Goal: Register for event/course

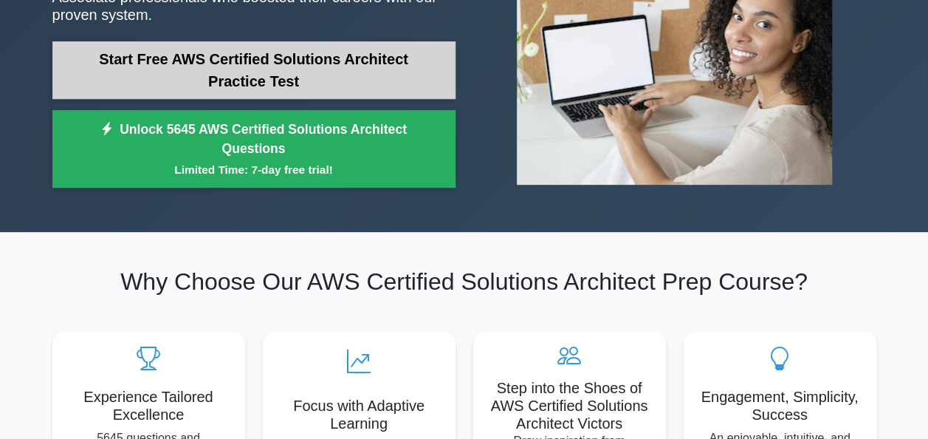
scroll to position [139, 0]
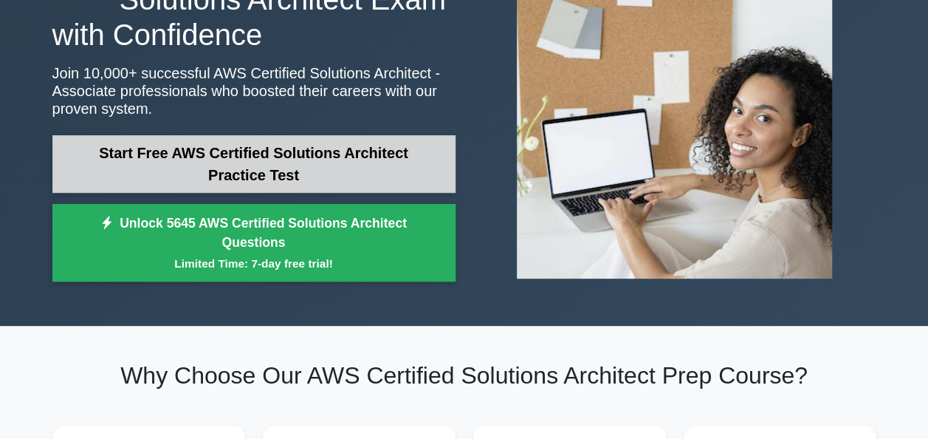
click at [285, 168] on link "Start Free AWS Certified Solutions Architect Practice Test" at bounding box center [253, 164] width 403 height 58
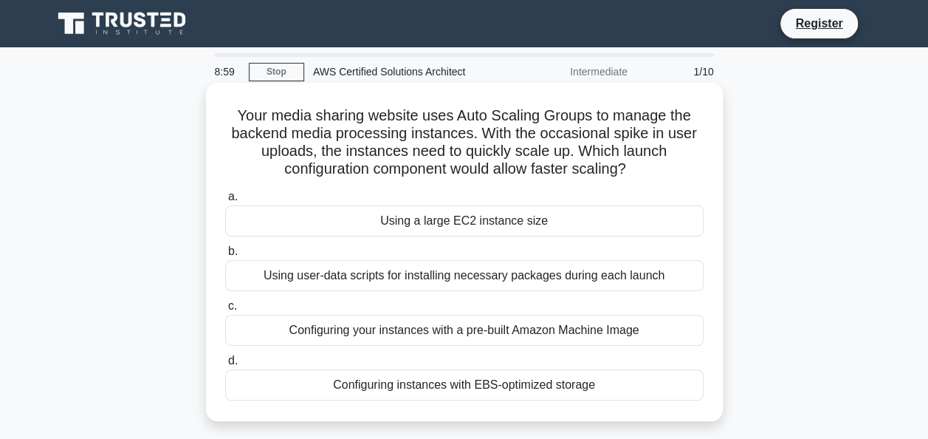
click at [538, 276] on div "Using user-data scripts for installing necessary packages during each launch" at bounding box center [464, 275] width 479 height 31
click at [225, 256] on input "b. Using user-data scripts for installing necessary packages during each launch" at bounding box center [225, 252] width 0 height 10
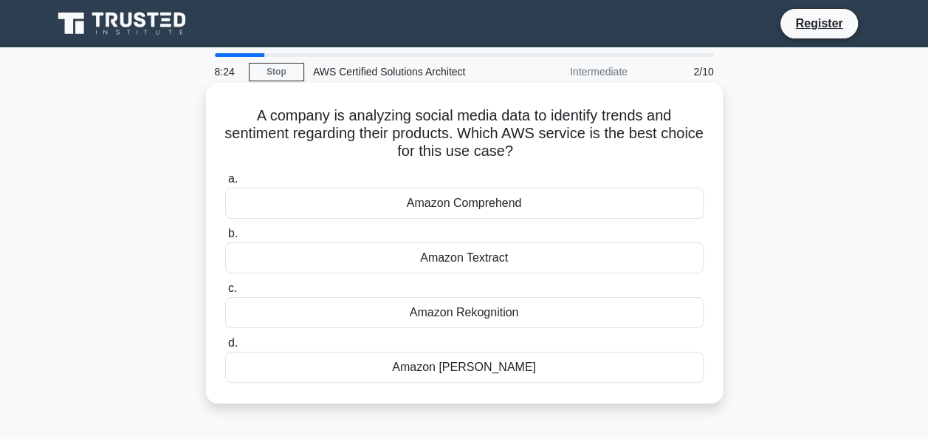
click at [473, 372] on div "Amazon Polly" at bounding box center [464, 367] width 479 height 31
click at [225, 348] on input "d. Amazon Polly" at bounding box center [225, 343] width 0 height 10
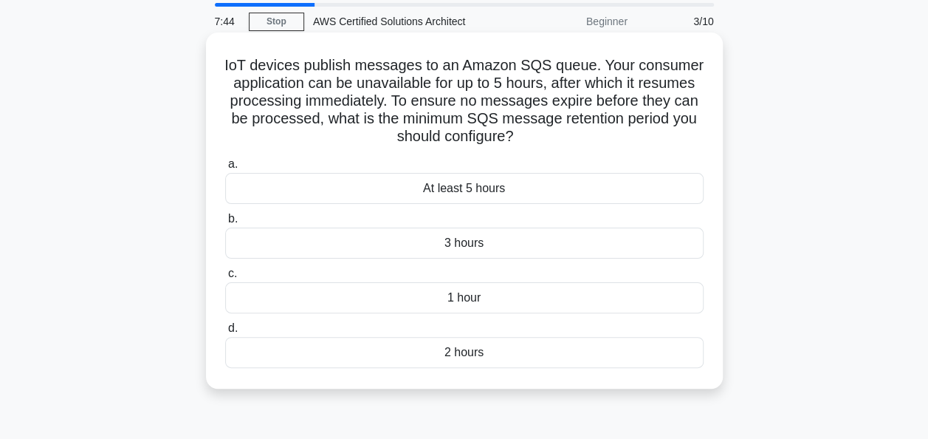
scroll to position [49, 0]
click at [470, 241] on div "3 hours" at bounding box center [464, 243] width 479 height 31
click at [225, 225] on input "b. 3 hours" at bounding box center [225, 220] width 0 height 10
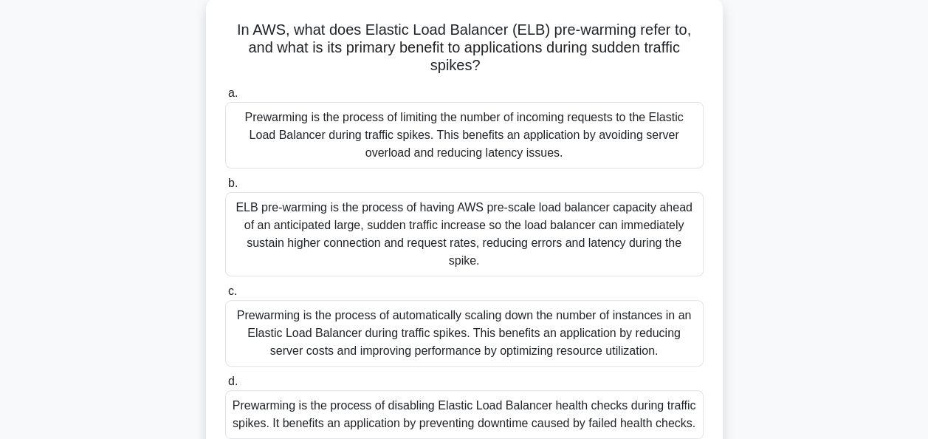
scroll to position [91, 0]
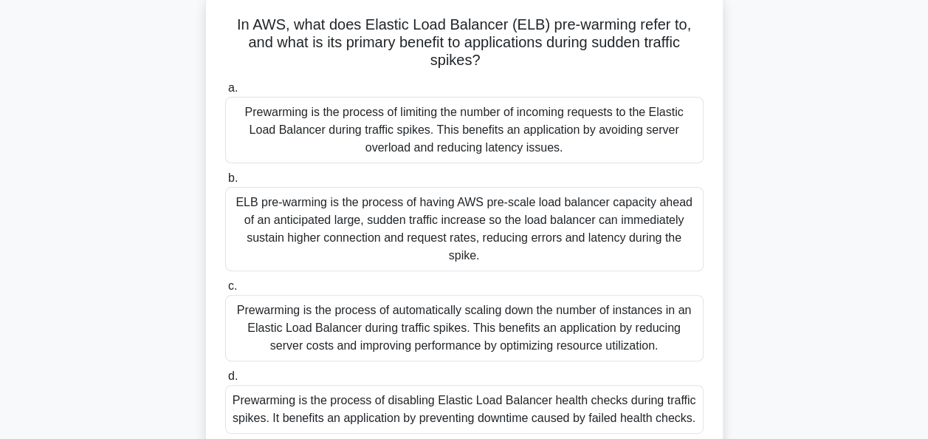
click at [499, 256] on div "a. Prewarming is the process of limiting the number of incoming requests to the…" at bounding box center [464, 256] width 496 height 360
click at [485, 222] on div "ELB pre-warming is the process of having AWS pre-scale load balancer capacity a…" at bounding box center [464, 229] width 479 height 84
click at [225, 183] on input "b. ELB pre-warming is the process of having AWS pre-scale load balancer capacit…" at bounding box center [225, 179] width 0 height 10
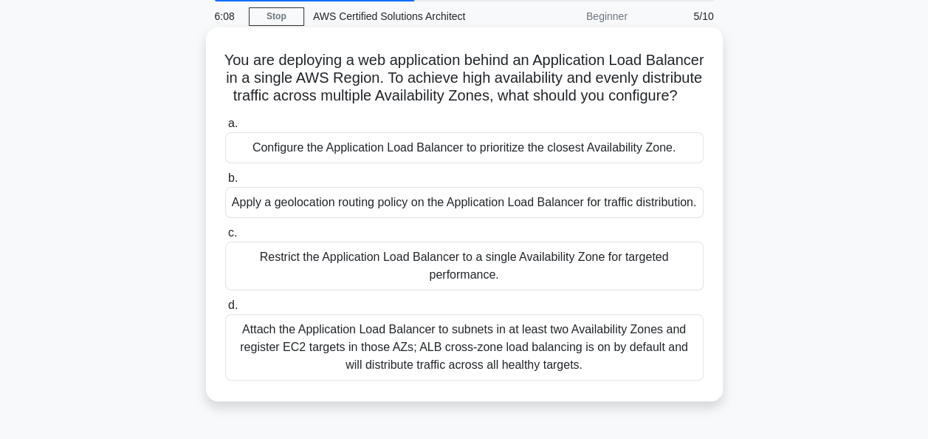
scroll to position [56, 0]
click at [485, 380] on div "Attach the Application Load Balancer to subnets in at least two Availability Zo…" at bounding box center [464, 346] width 479 height 66
click at [225, 309] on input "d. Attach the Application Load Balancer to subnets in at least two Availability…" at bounding box center [225, 305] width 0 height 10
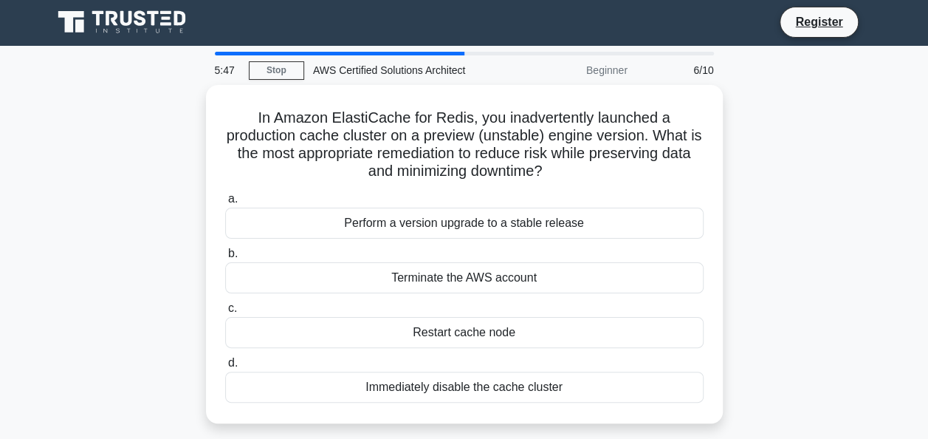
scroll to position [0, 0]
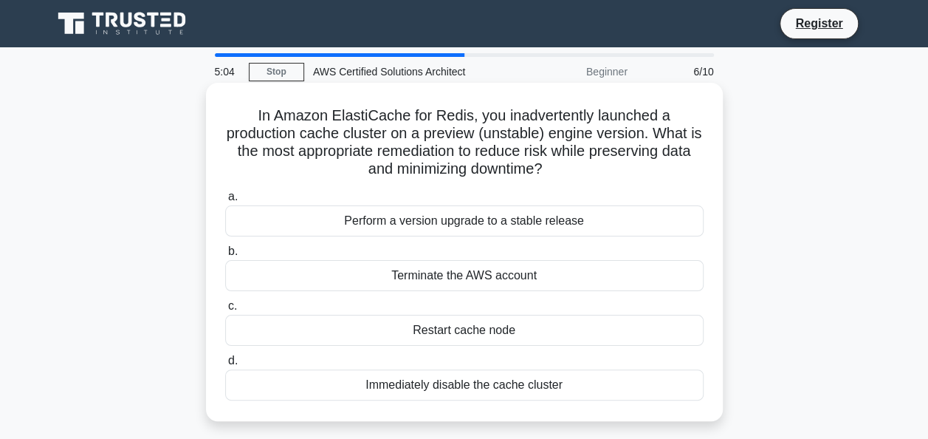
drag, startPoint x: 688, startPoint y: 171, endPoint x: 600, endPoint y: 225, distance: 102.7
click at [600, 225] on div "In Amazon ElastiCache for Redis, you inadvertently launched a production cache …" at bounding box center [464, 252] width 505 height 326
click at [600, 225] on div "Perform a version upgrade to a stable release" at bounding box center [464, 220] width 479 height 31
click at [225, 202] on input "a. Perform a version upgrade to a stable release" at bounding box center [225, 197] width 0 height 10
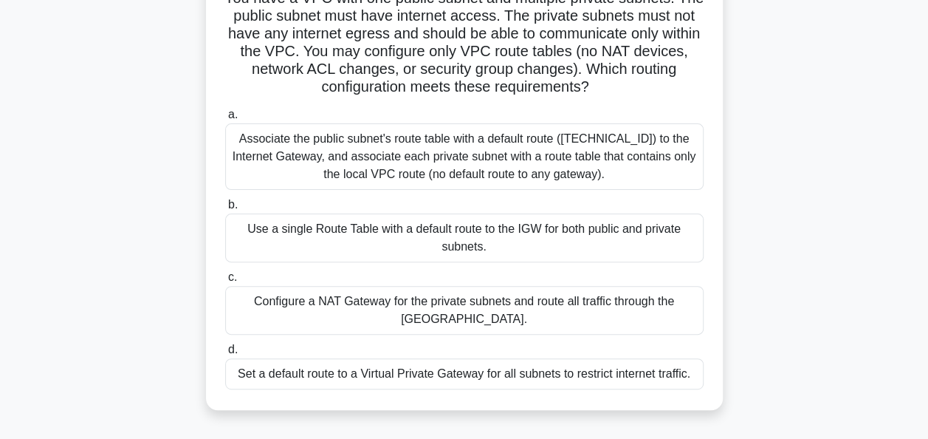
scroll to position [117, 0]
click at [589, 147] on div "Associate the public subnet's route table with a default route (0.0.0.0/0) to t…" at bounding box center [464, 157] width 479 height 66
click at [225, 120] on input "a. Associate the public subnet's route table with a default route (0.0.0.0/0) t…" at bounding box center [225, 116] width 0 height 10
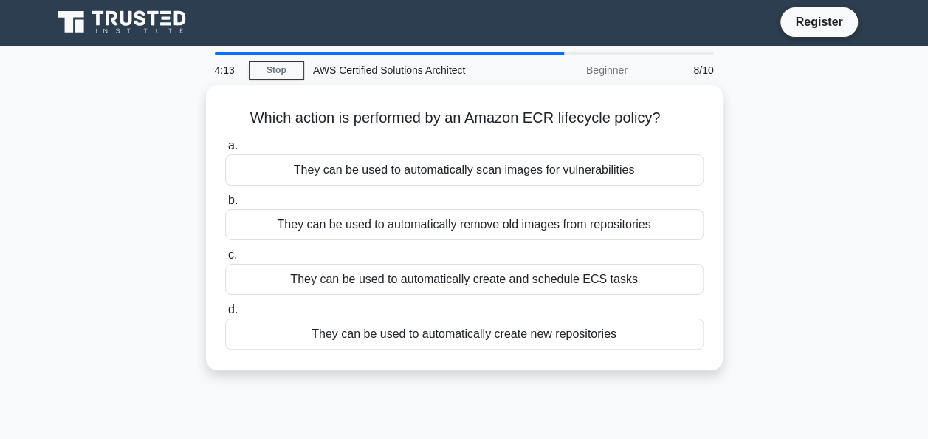
scroll to position [0, 0]
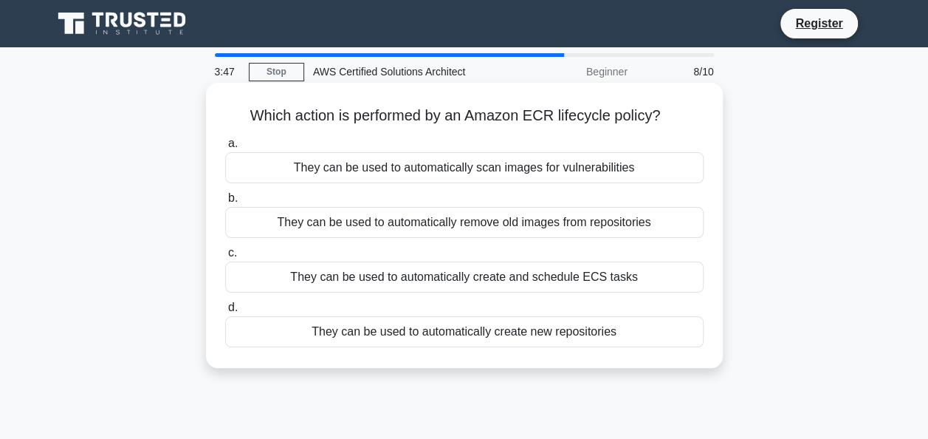
click at [425, 219] on div "They can be used to automatically remove old images from repositories" at bounding box center [464, 222] width 479 height 31
click at [225, 203] on input "b. They can be used to automatically remove old images from repositories" at bounding box center [225, 199] width 0 height 10
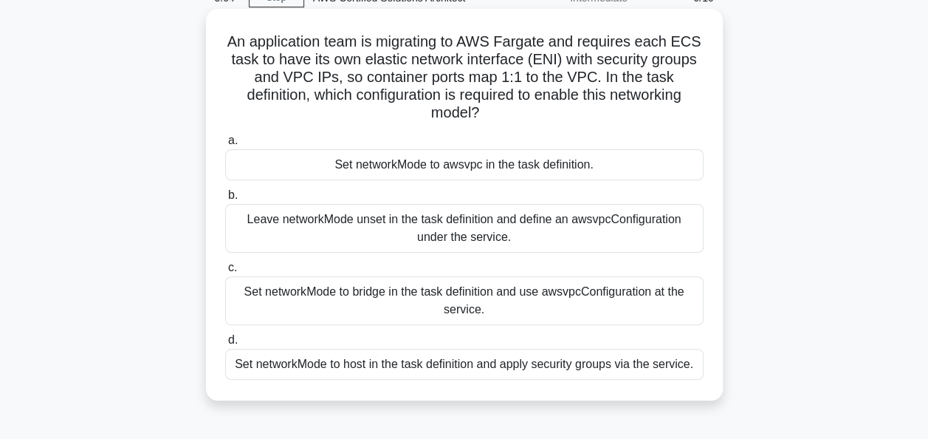
scroll to position [75, 0]
click at [414, 363] on div "Set networkMode to host in the task definition and apply security groups via th…" at bounding box center [464, 363] width 479 height 31
click at [225, 344] on input "d. Set networkMode to host in the task definition and apply security groups via…" at bounding box center [225, 340] width 0 height 10
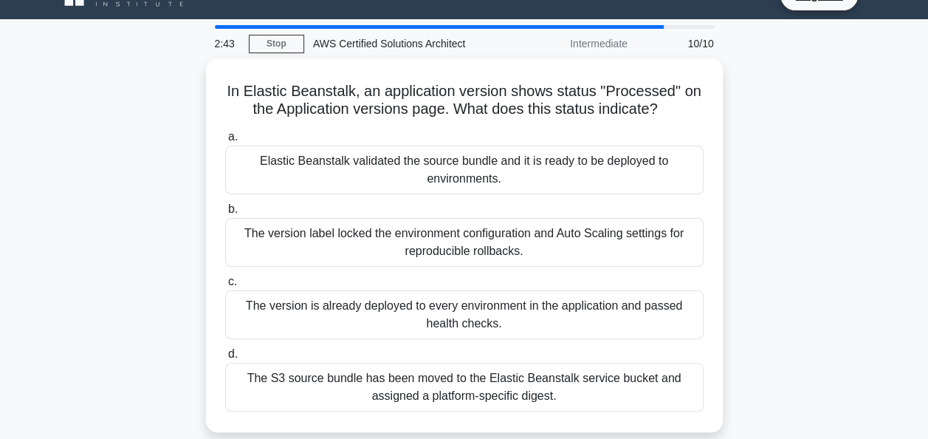
scroll to position [0, 0]
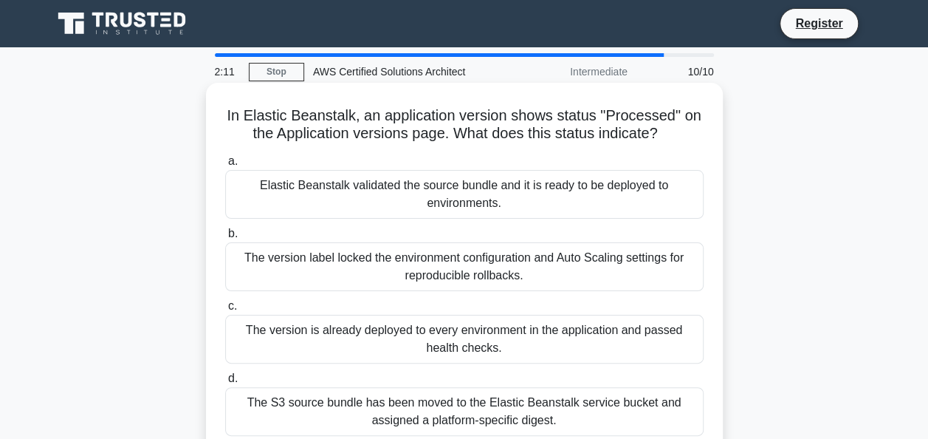
click at [443, 350] on div "The version is already deployed to every environment in the application and pas…" at bounding box center [464, 339] width 479 height 49
click at [225, 311] on input "c. The version is already deployed to every environment in the application and …" at bounding box center [225, 306] width 0 height 10
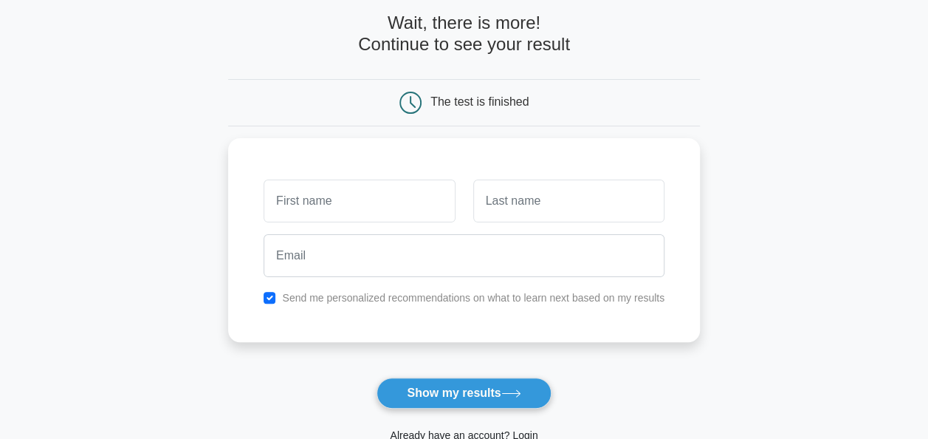
scroll to position [71, 0]
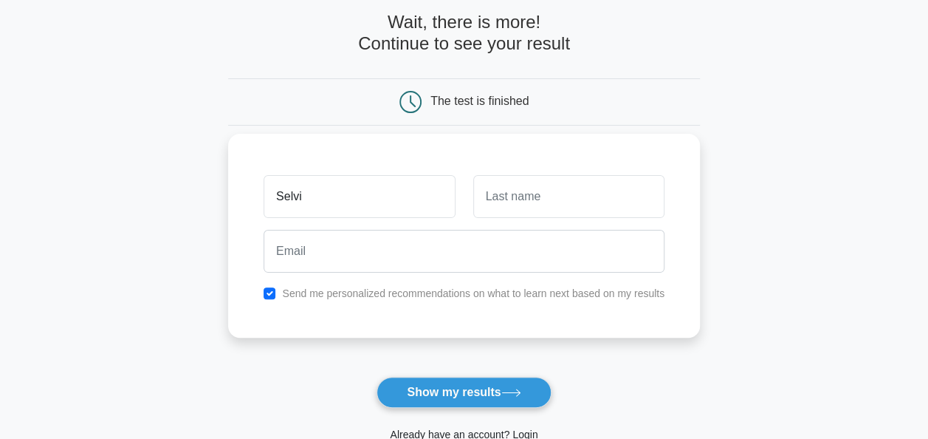
type input "Selvi"
click at [556, 205] on input "text" at bounding box center [568, 196] width 191 height 43
type input "[PERSON_NAME]"
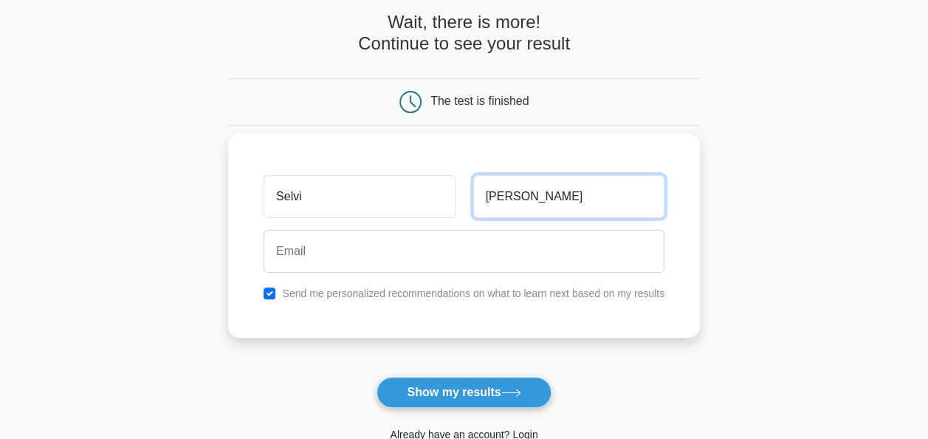
type input "[EMAIL_ADDRESS][DOMAIN_NAME]"
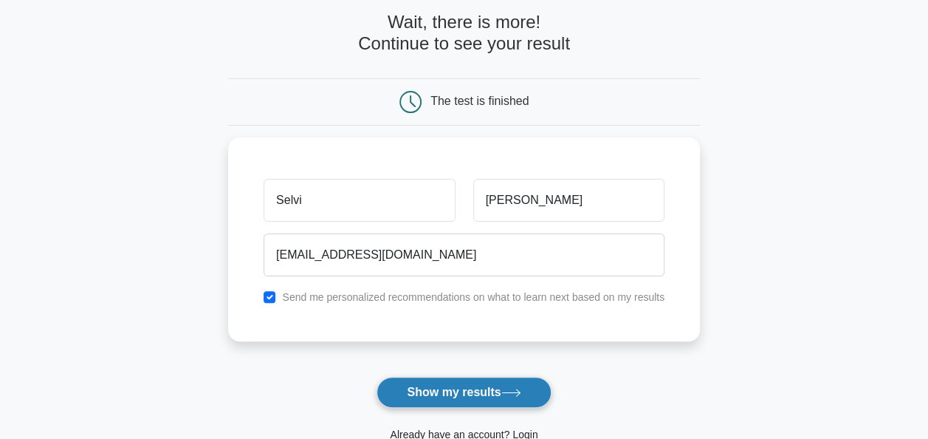
click at [487, 394] on button "Show my results" at bounding box center [464, 392] width 174 height 31
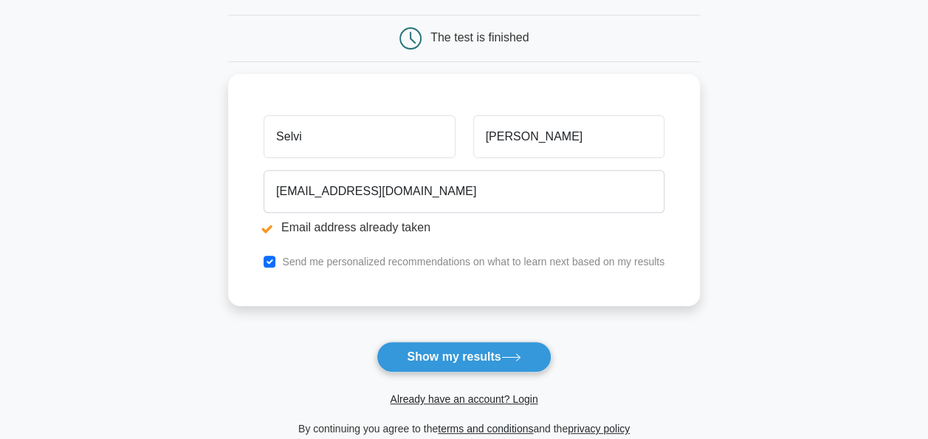
scroll to position [190, 0]
click at [525, 395] on link "Already have an account? Login" at bounding box center [464, 398] width 148 height 12
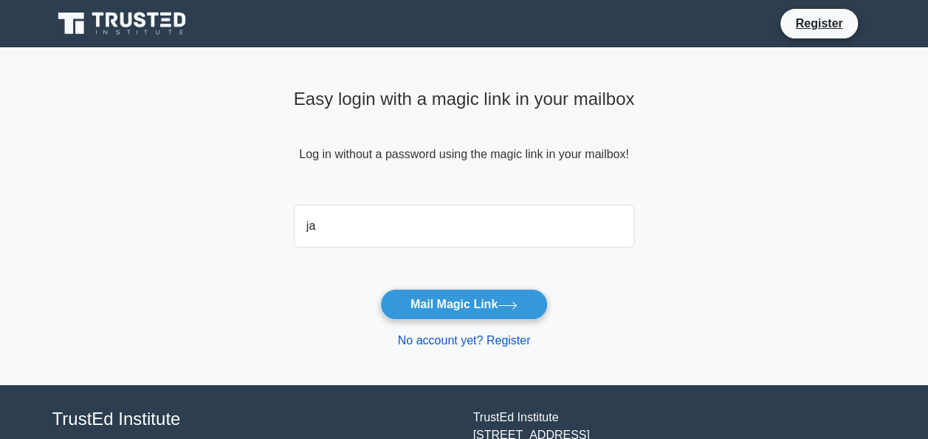
type input "jayaramanselvi0709@gmail.com"
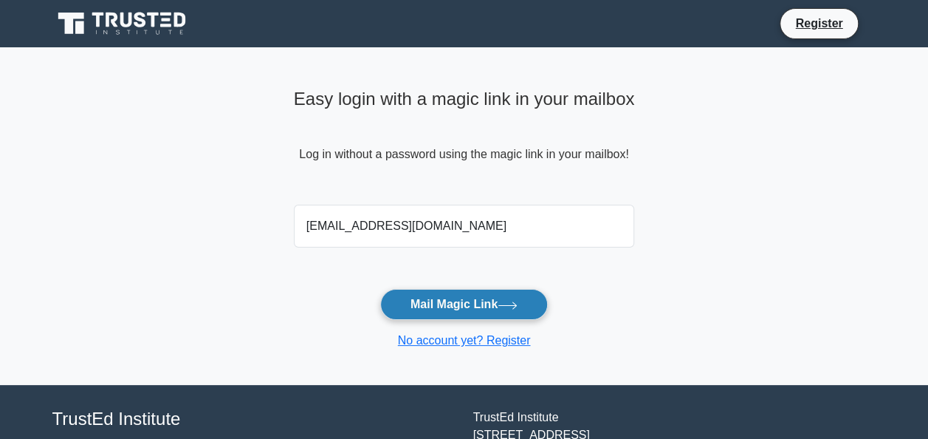
click at [464, 305] on button "Mail Magic Link" at bounding box center [464, 304] width 168 height 31
